Goal: Task Accomplishment & Management: Manage account settings

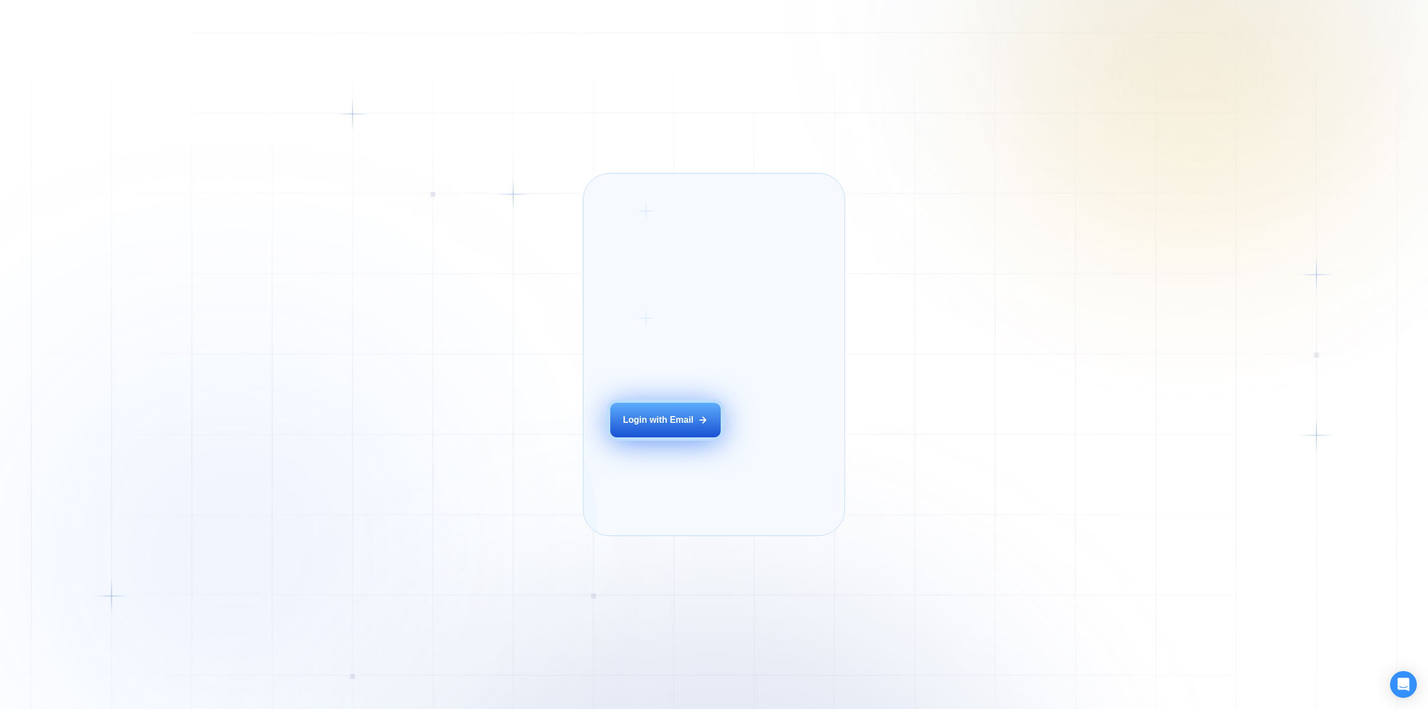
click at [650, 426] on div "Login with Email" at bounding box center [658, 420] width 71 height 12
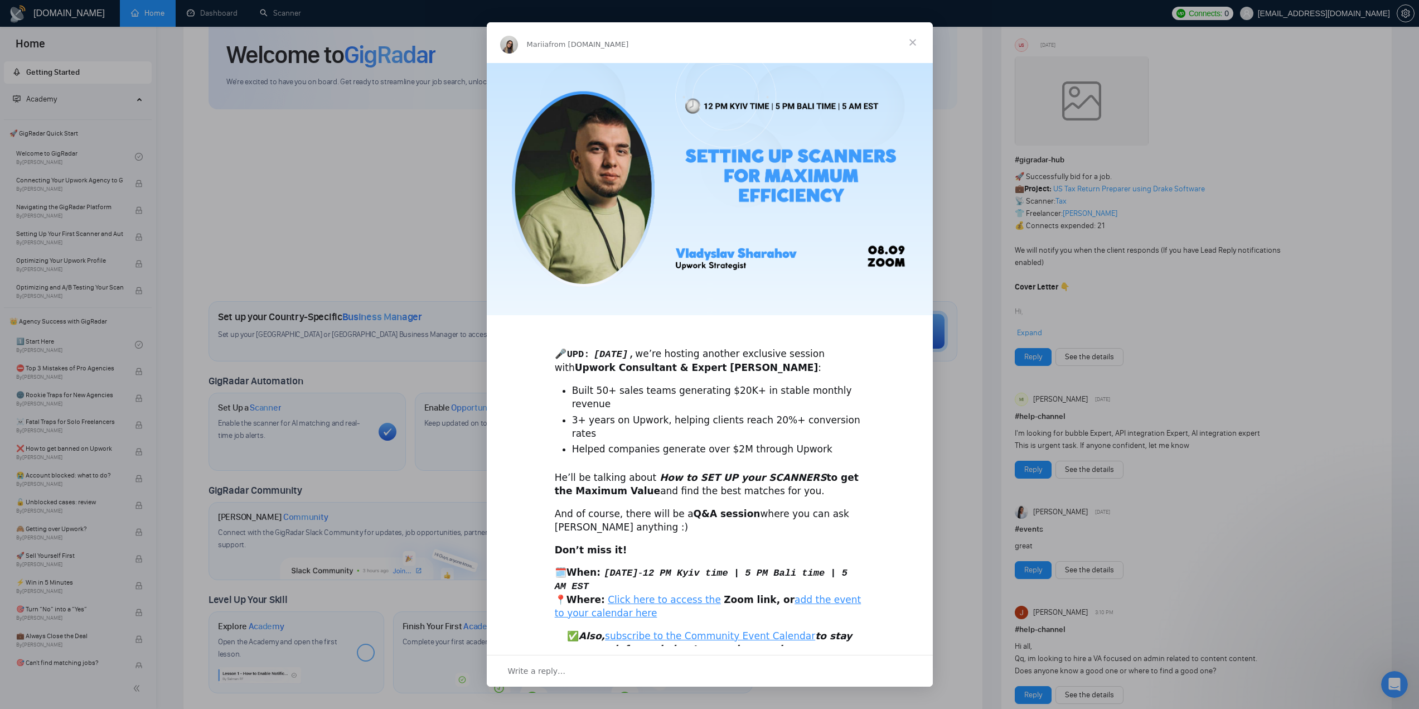
scroll to position [56, 0]
click at [916, 41] on span "Close" at bounding box center [913, 42] width 40 height 40
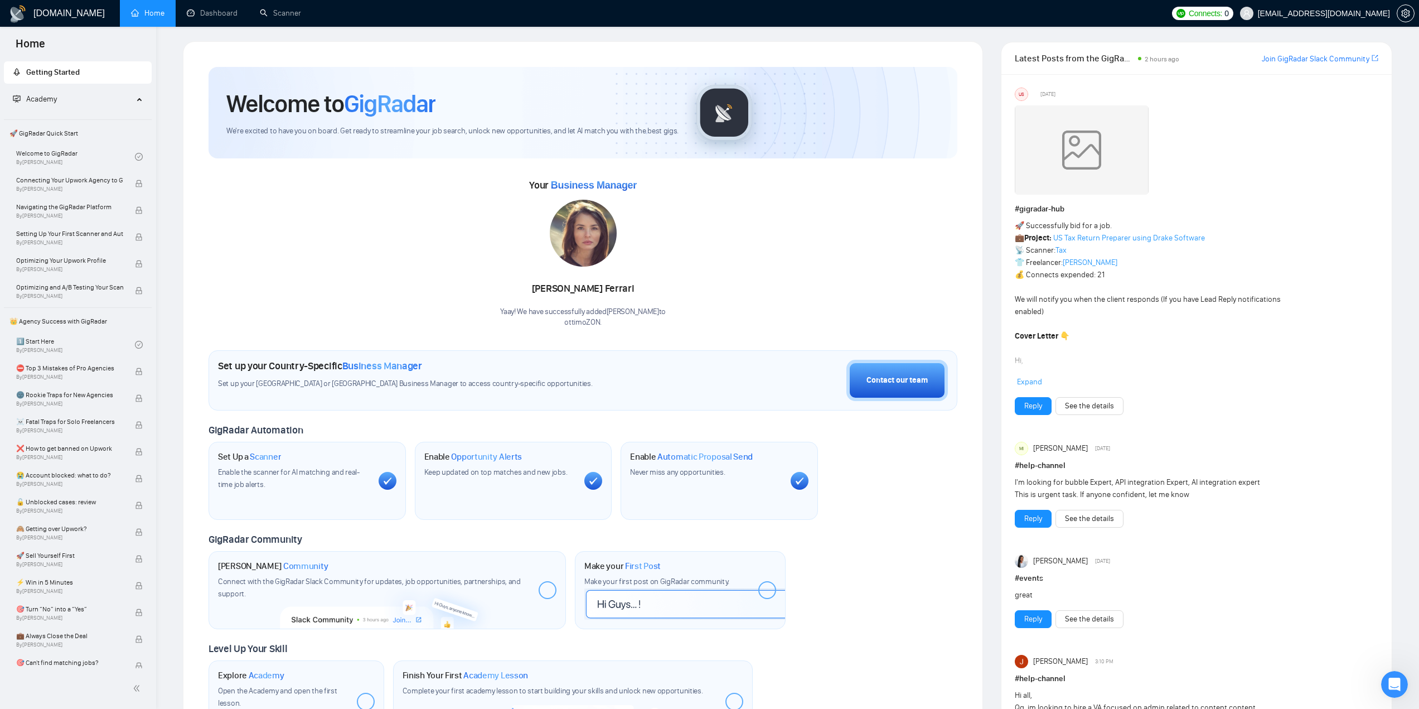
scroll to position [0, 0]
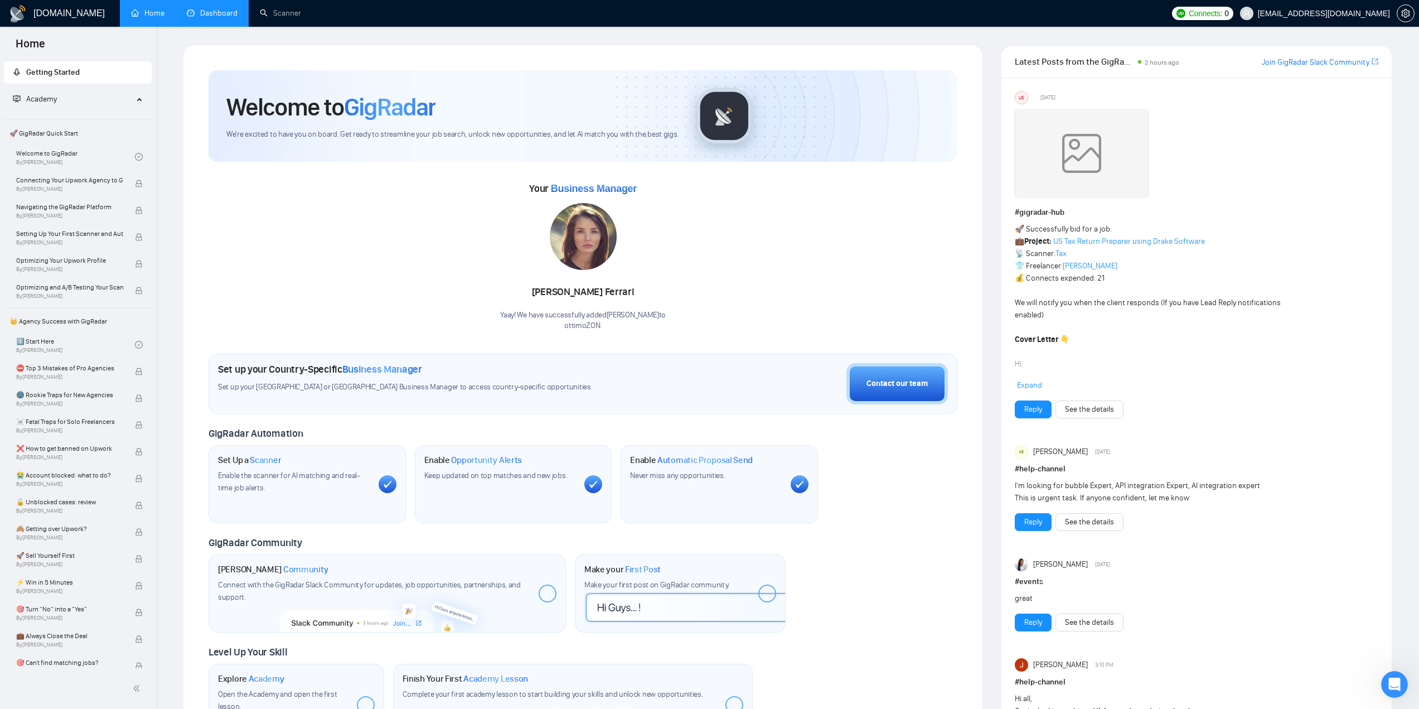
click at [212, 10] on link "Dashboard" at bounding box center [212, 12] width 51 height 9
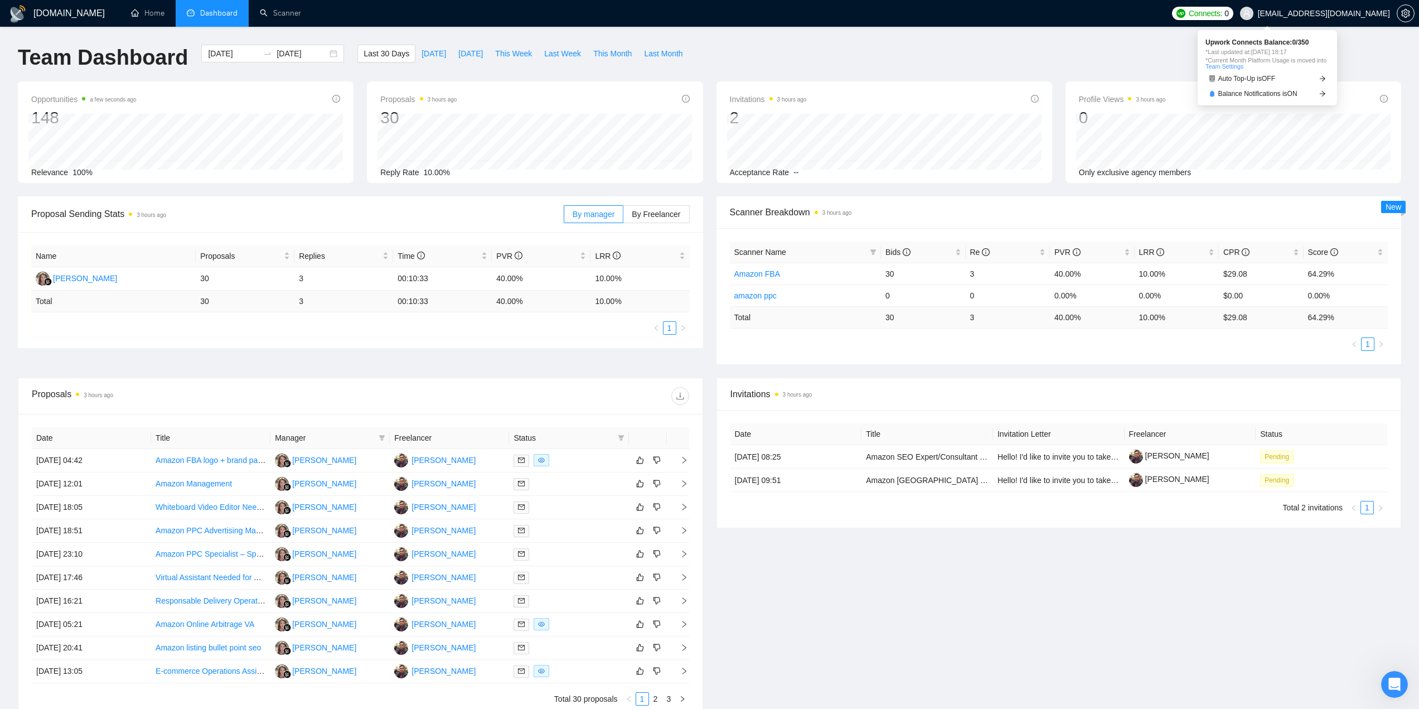
click at [1223, 15] on span "Connects:" at bounding box center [1205, 13] width 33 height 12
click at [1268, 80] on span "Auto Top-Up is OFF" at bounding box center [1247, 78] width 57 height 7
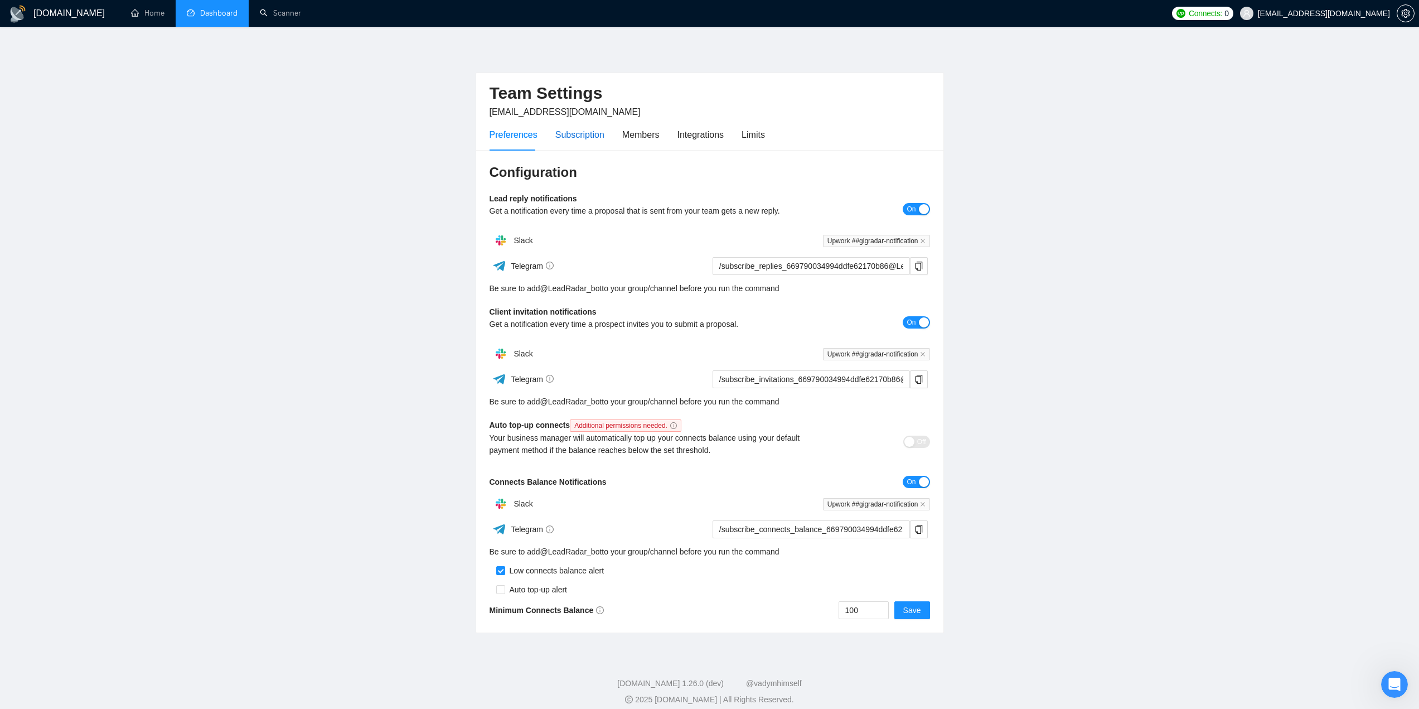
click at [587, 140] on div "Subscription" at bounding box center [579, 135] width 49 height 14
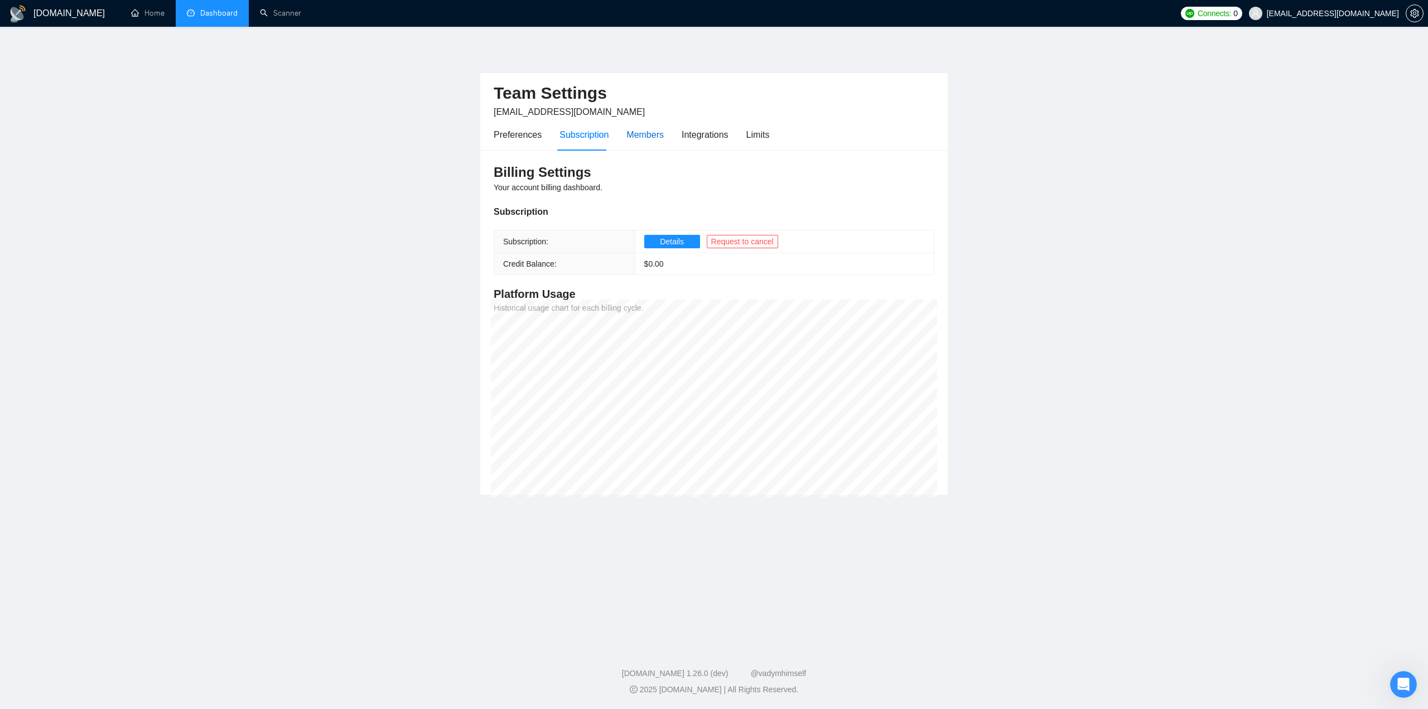
click at [642, 137] on div "Members" at bounding box center [644, 135] width 37 height 14
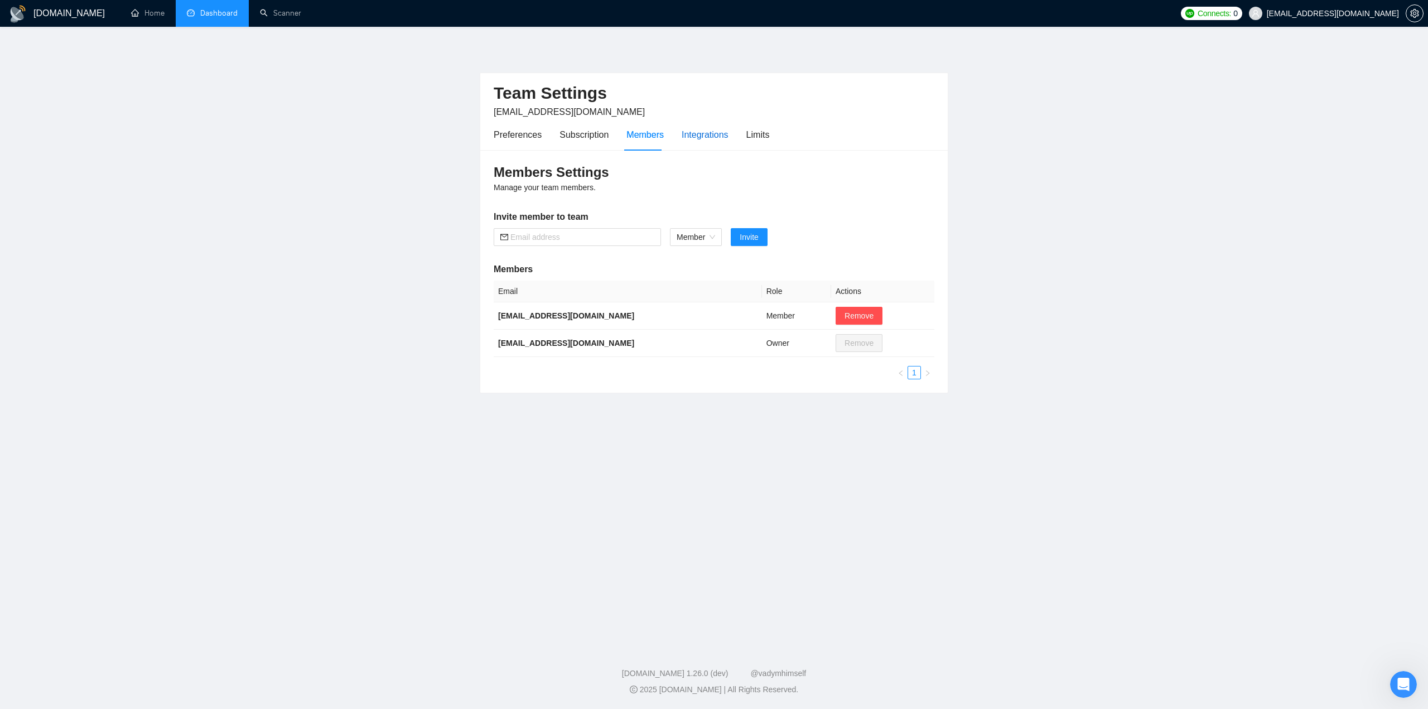
click at [698, 131] on div "Integrations" at bounding box center [705, 135] width 47 height 14
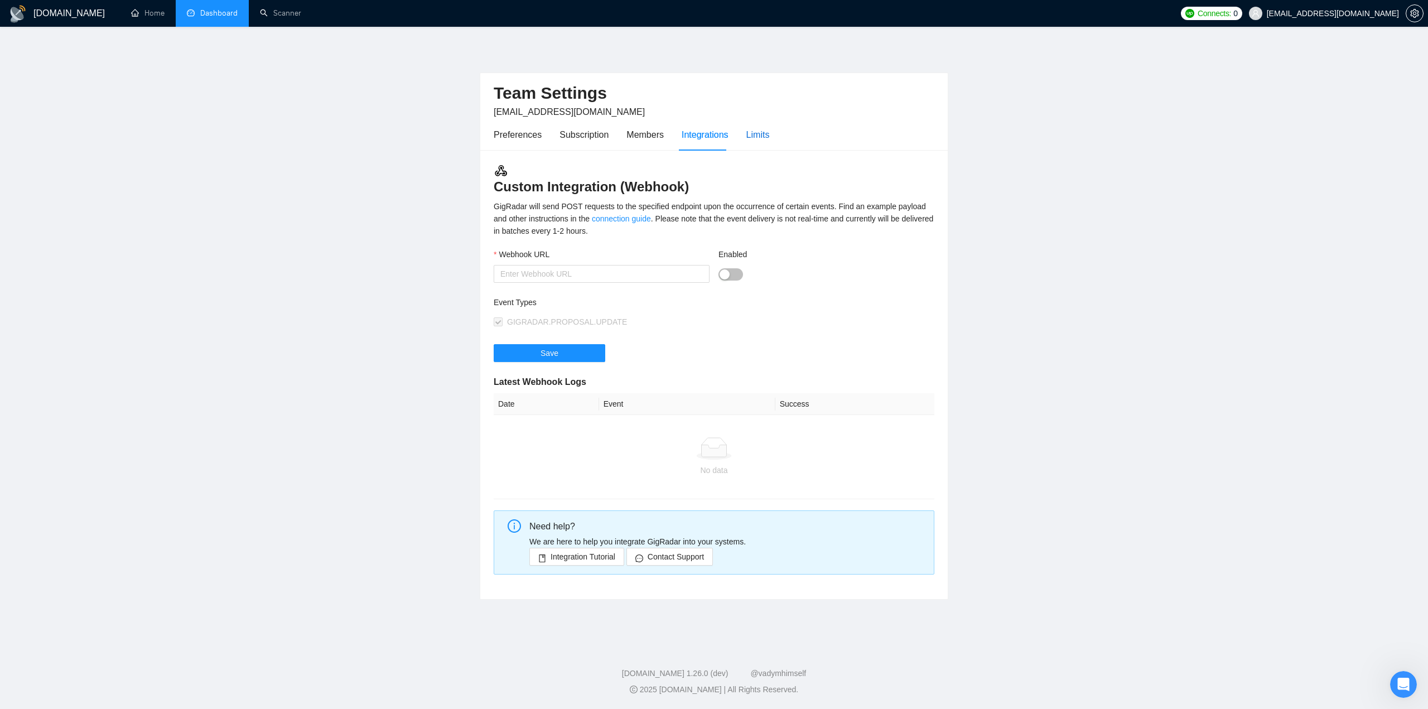
click at [749, 141] on div "Limits" at bounding box center [757, 135] width 23 height 14
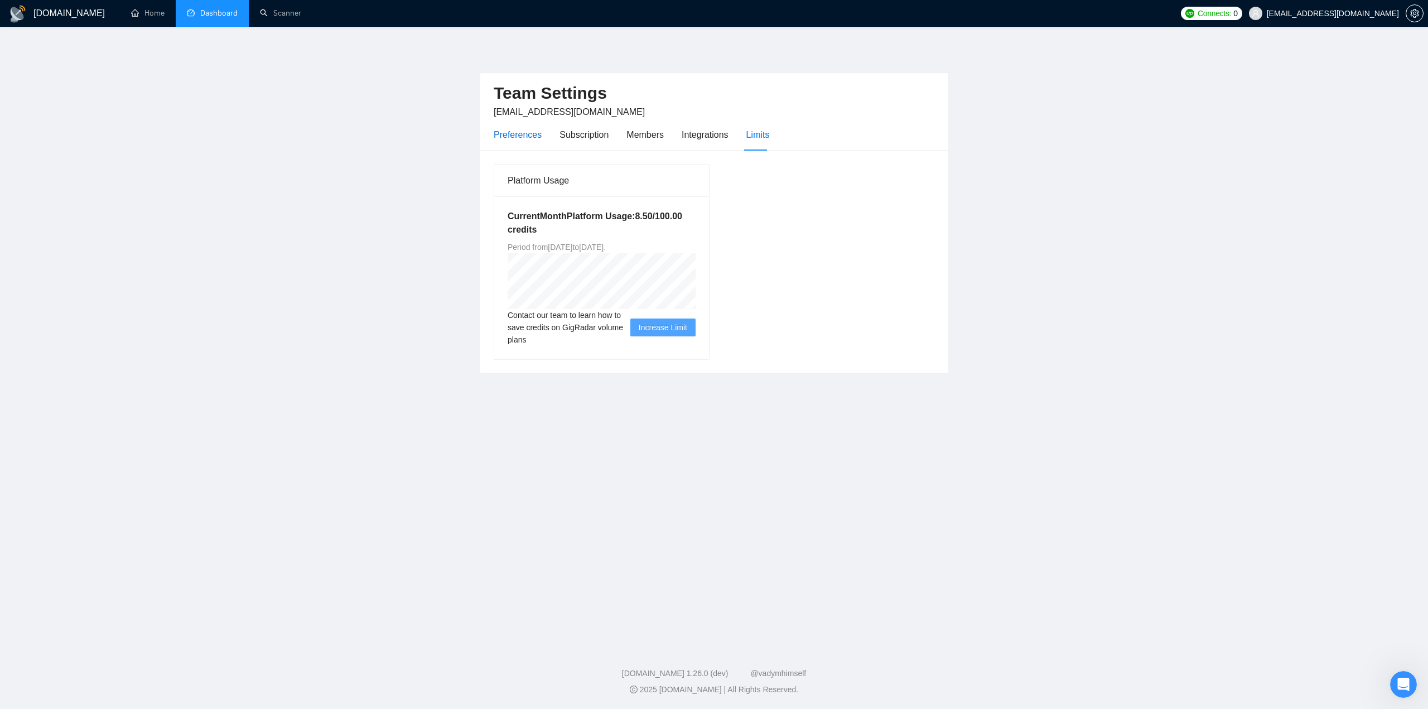
click at [505, 131] on div "Preferences" at bounding box center [518, 135] width 48 height 14
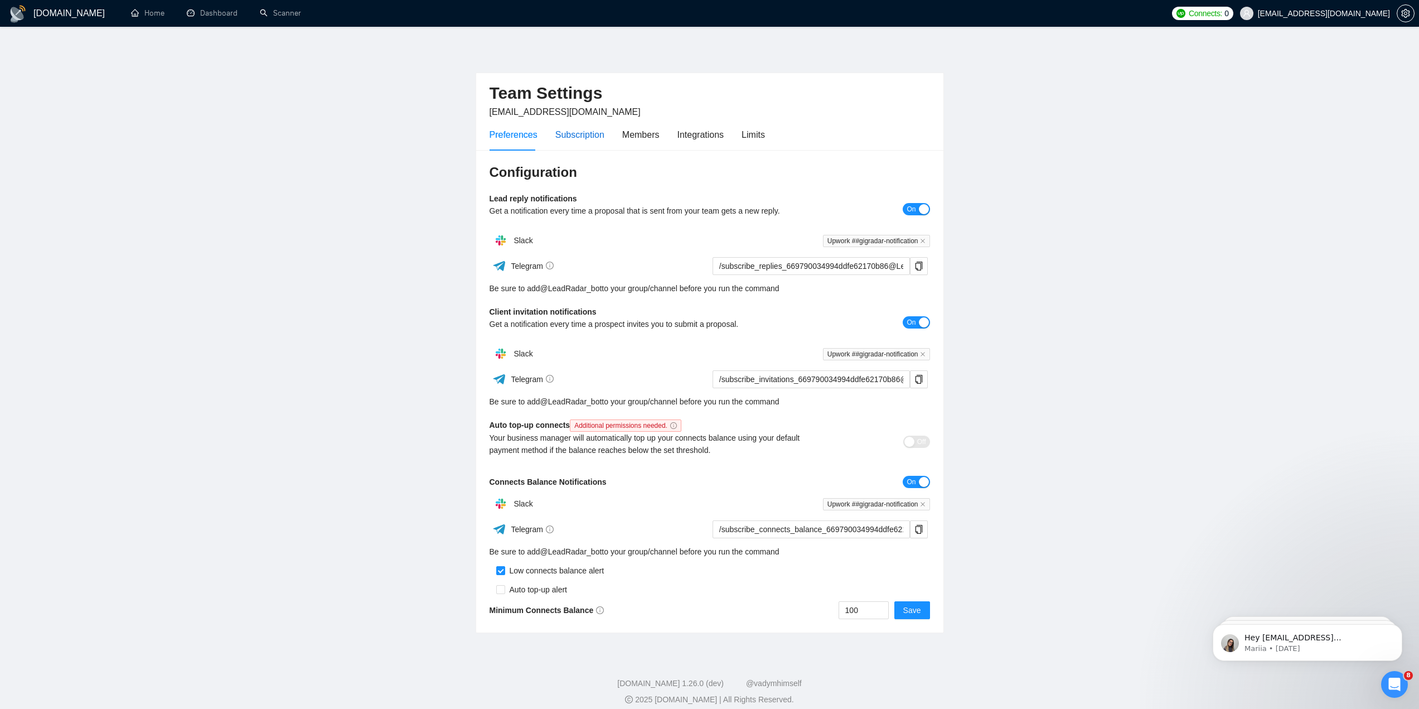
click at [574, 141] on div "Subscription" at bounding box center [579, 135] width 49 height 14
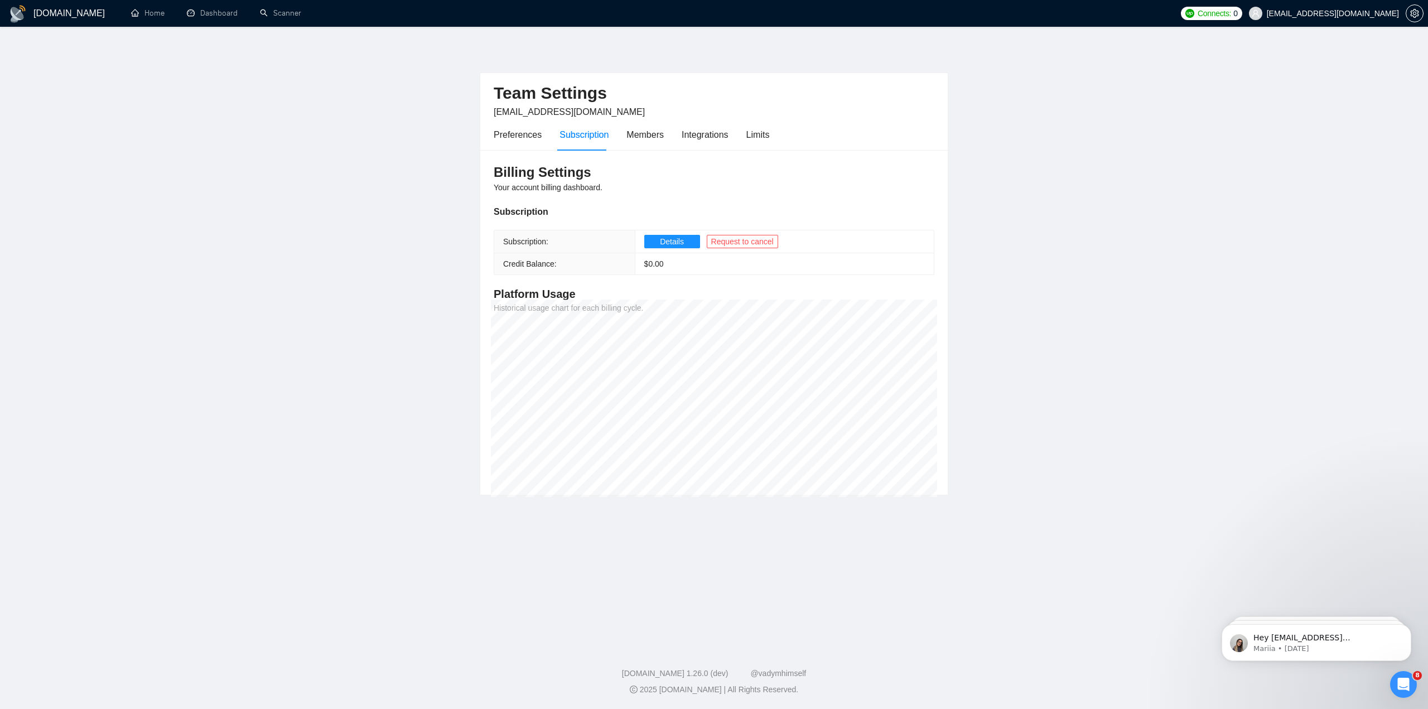
click at [1054, 171] on main "Team Settings [EMAIL_ADDRESS][DOMAIN_NAME] Preferences Subscription Members Int…" at bounding box center [714, 334] width 1392 height 578
